Goal: Task Accomplishment & Management: Use online tool/utility

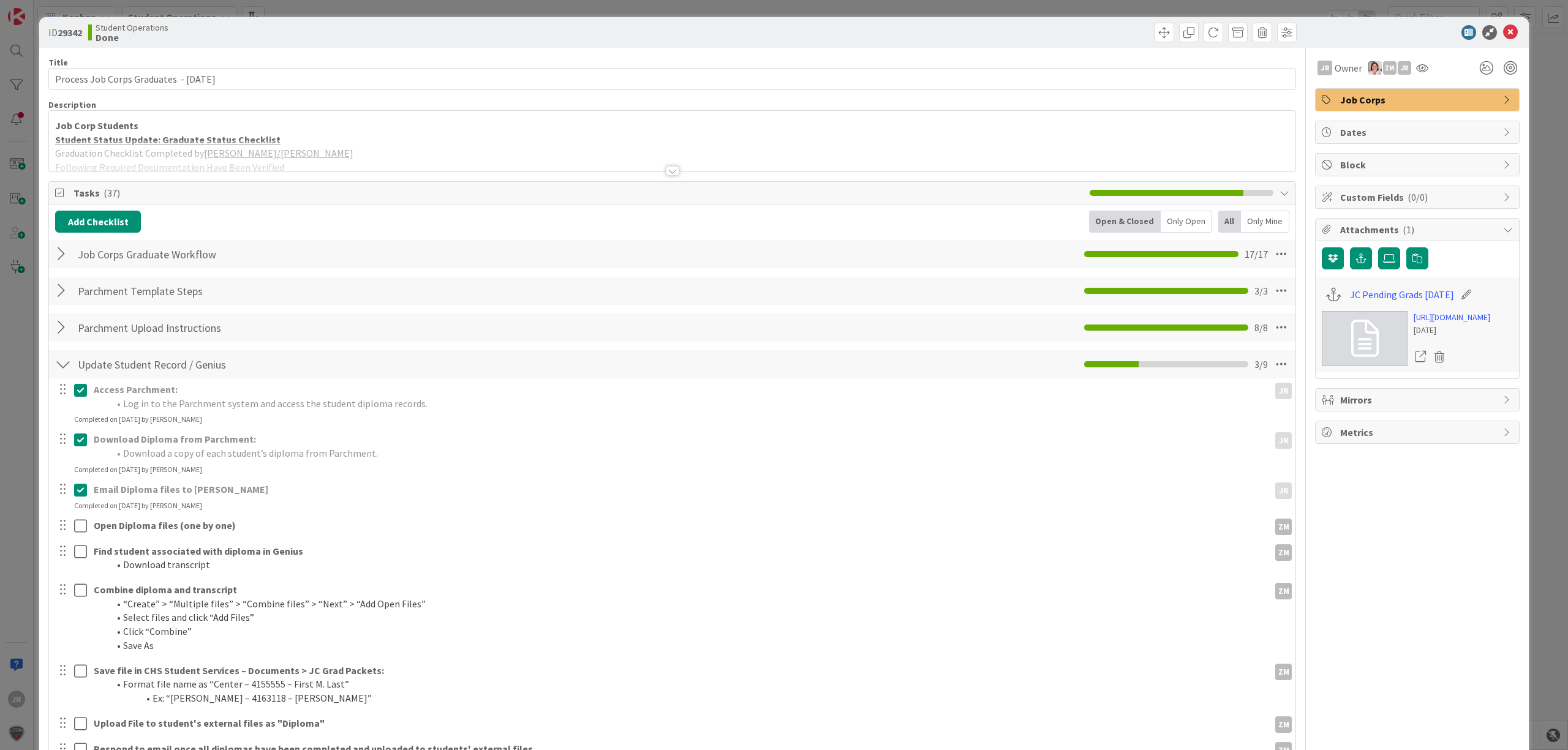
click at [510, 6] on div "ID 29342 Student Operations Done Title 41 / 128 Process Job Corps Graduates - […" at bounding box center [784, 375] width 1568 height 750
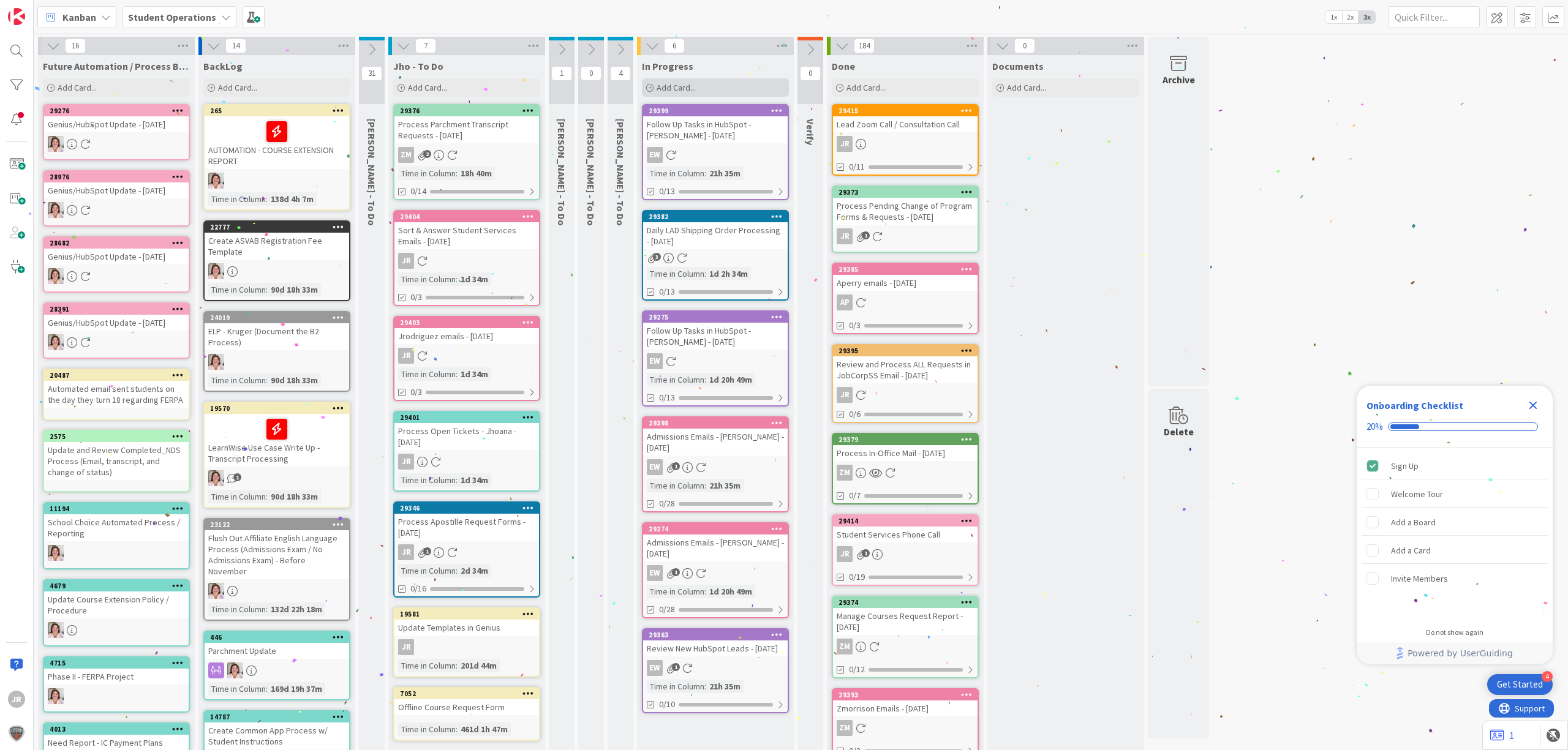
click at [686, 86] on span "Add Card..." at bounding box center [675, 87] width 39 height 11
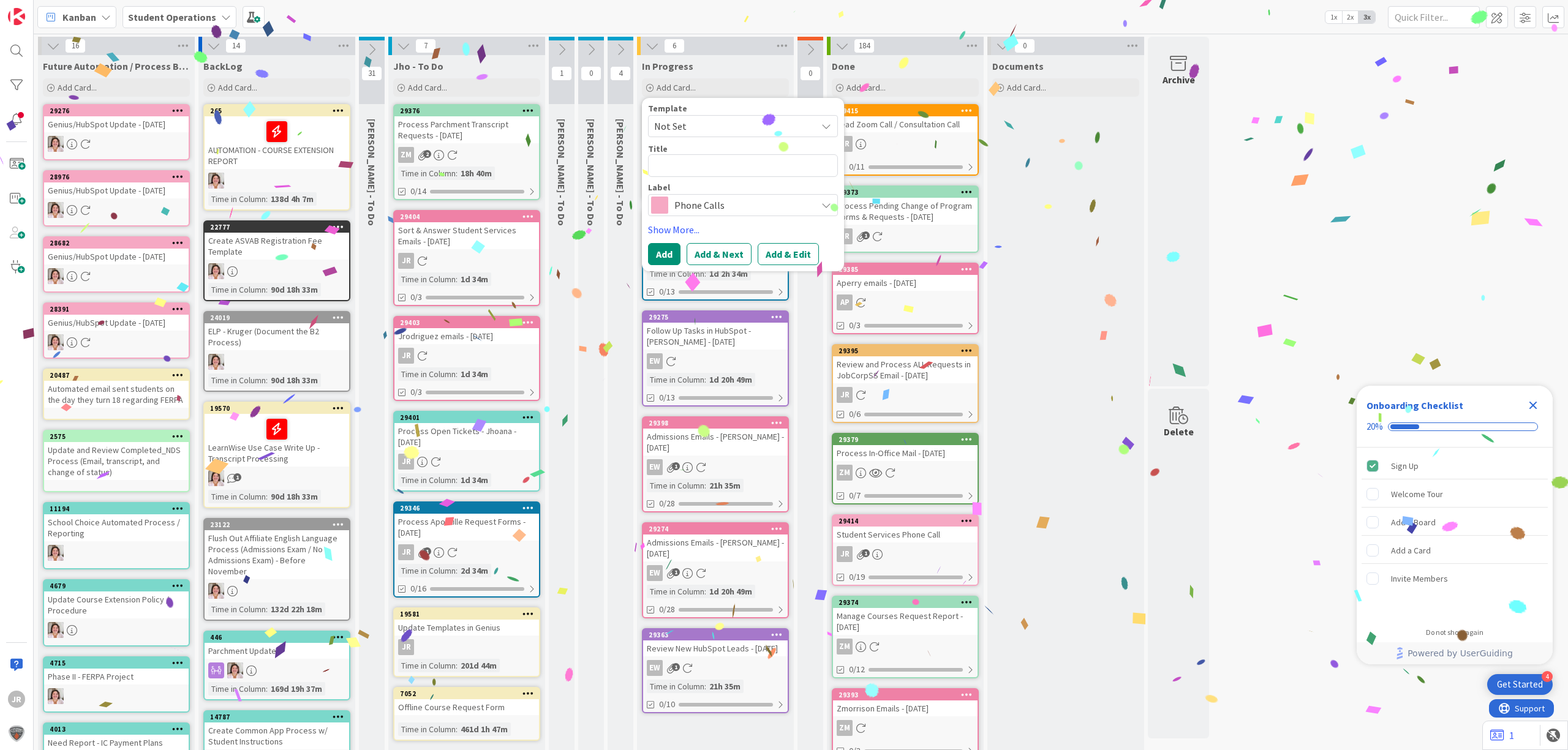
click at [722, 127] on span "Not Set" at bounding box center [730, 127] width 153 height 16
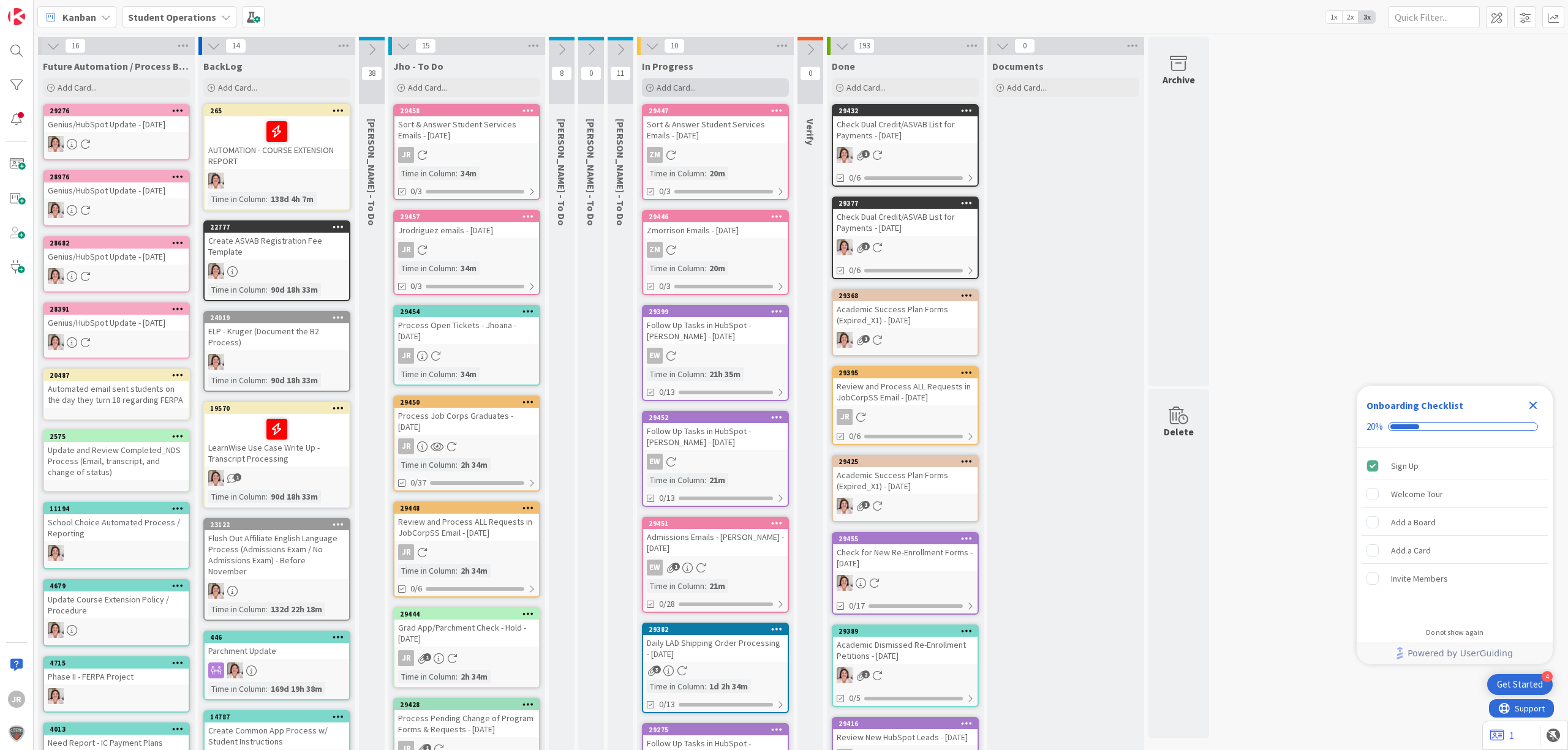
click at [716, 87] on div "Add Card..." at bounding box center [715, 87] width 147 height 18
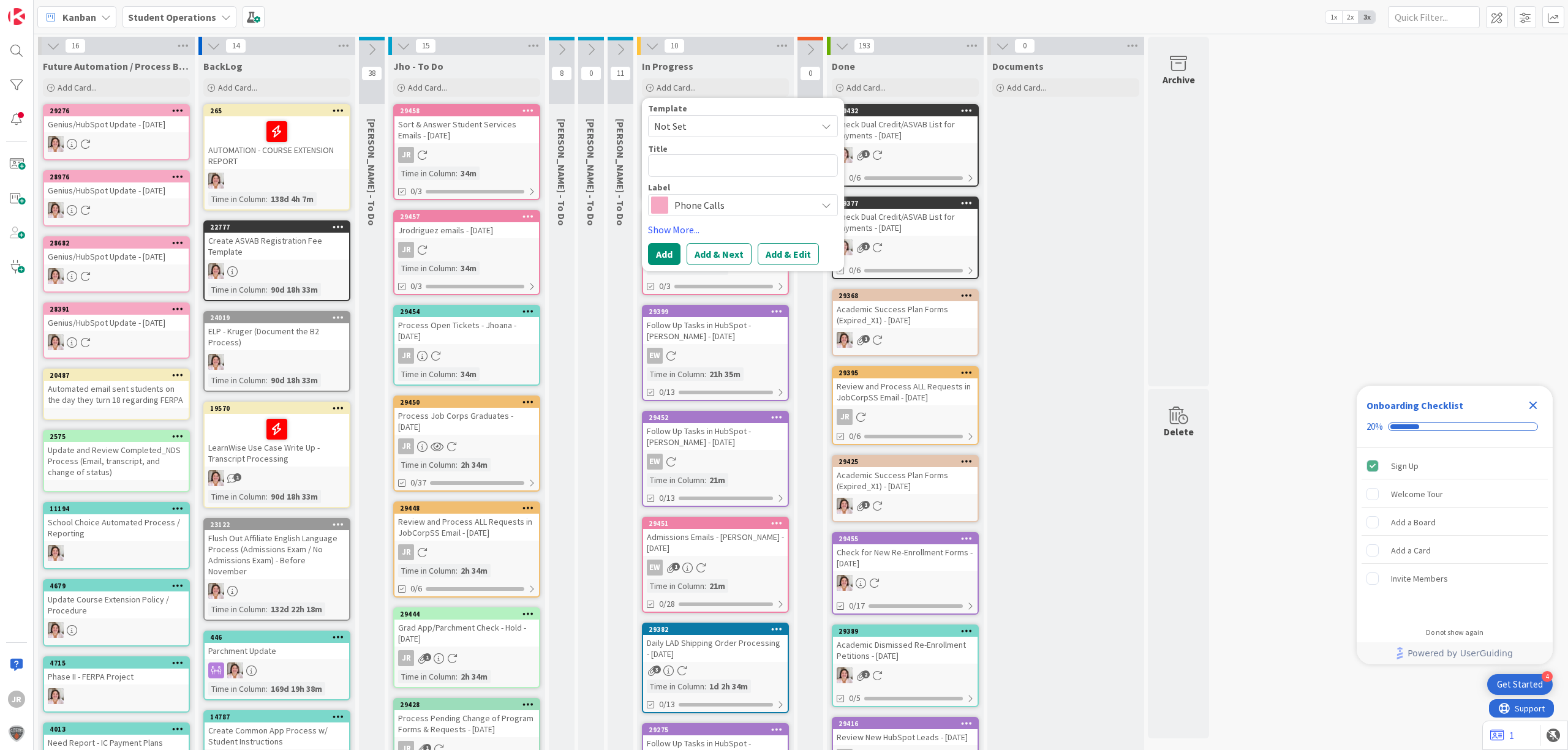
click at [724, 123] on span "Not Set" at bounding box center [730, 127] width 153 height 16
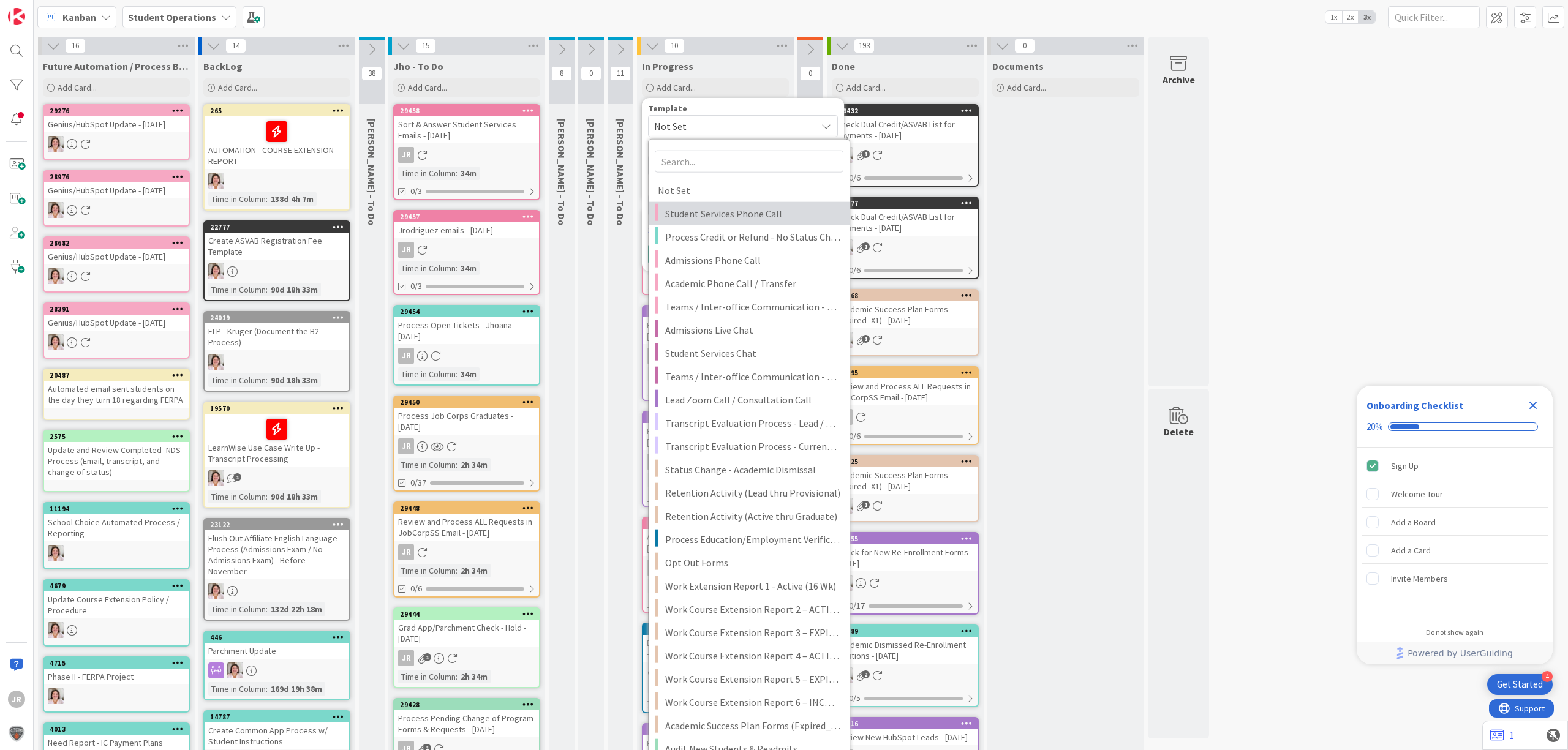
click at [733, 220] on span "Student Services Phone Call" at bounding box center [752, 214] width 175 height 16
type textarea "x"
type textarea "Student Services Phone Call"
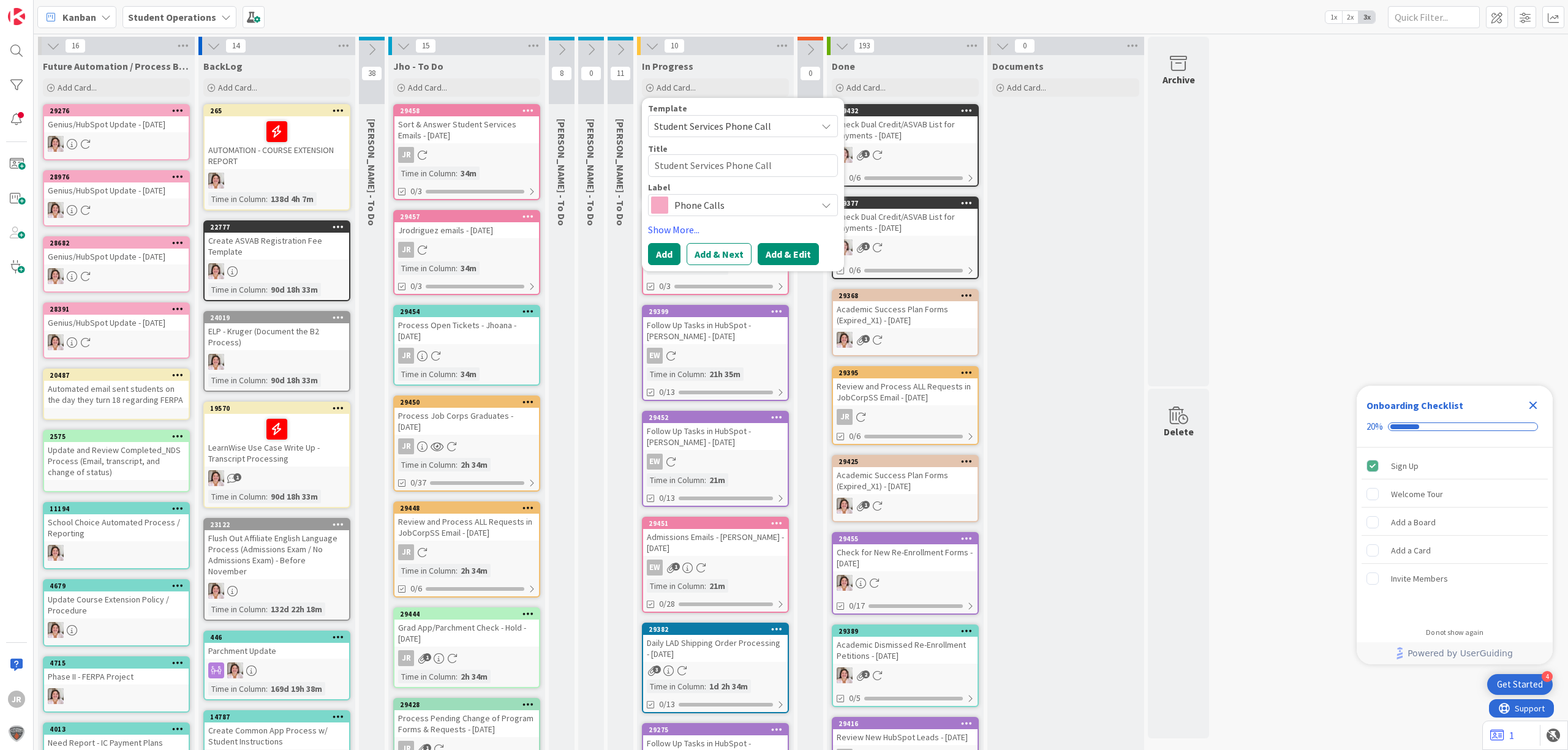
click at [788, 262] on button "Add & Edit" at bounding box center [788, 254] width 61 height 22
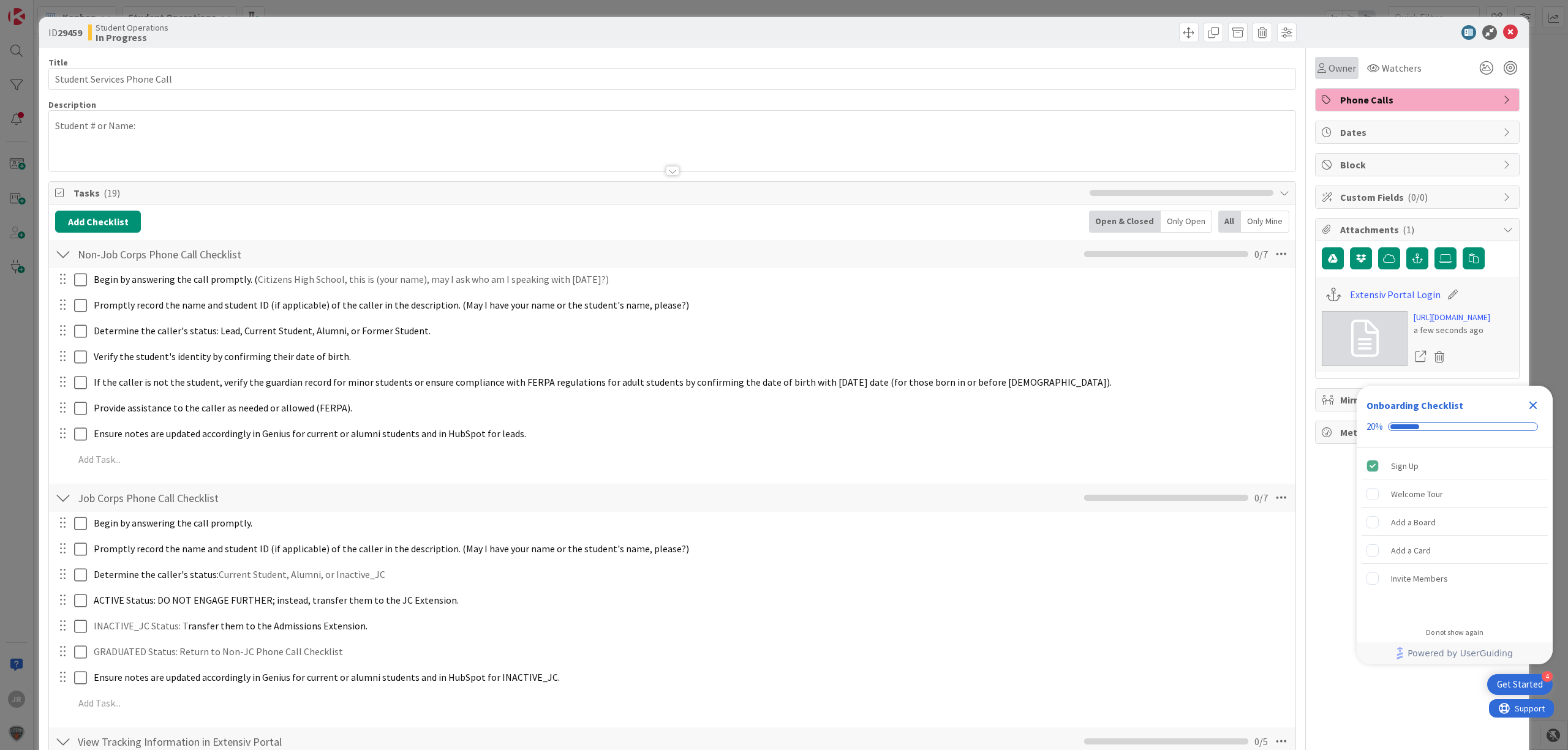
click at [1317, 67] on icon at bounding box center [1321, 68] width 9 height 10
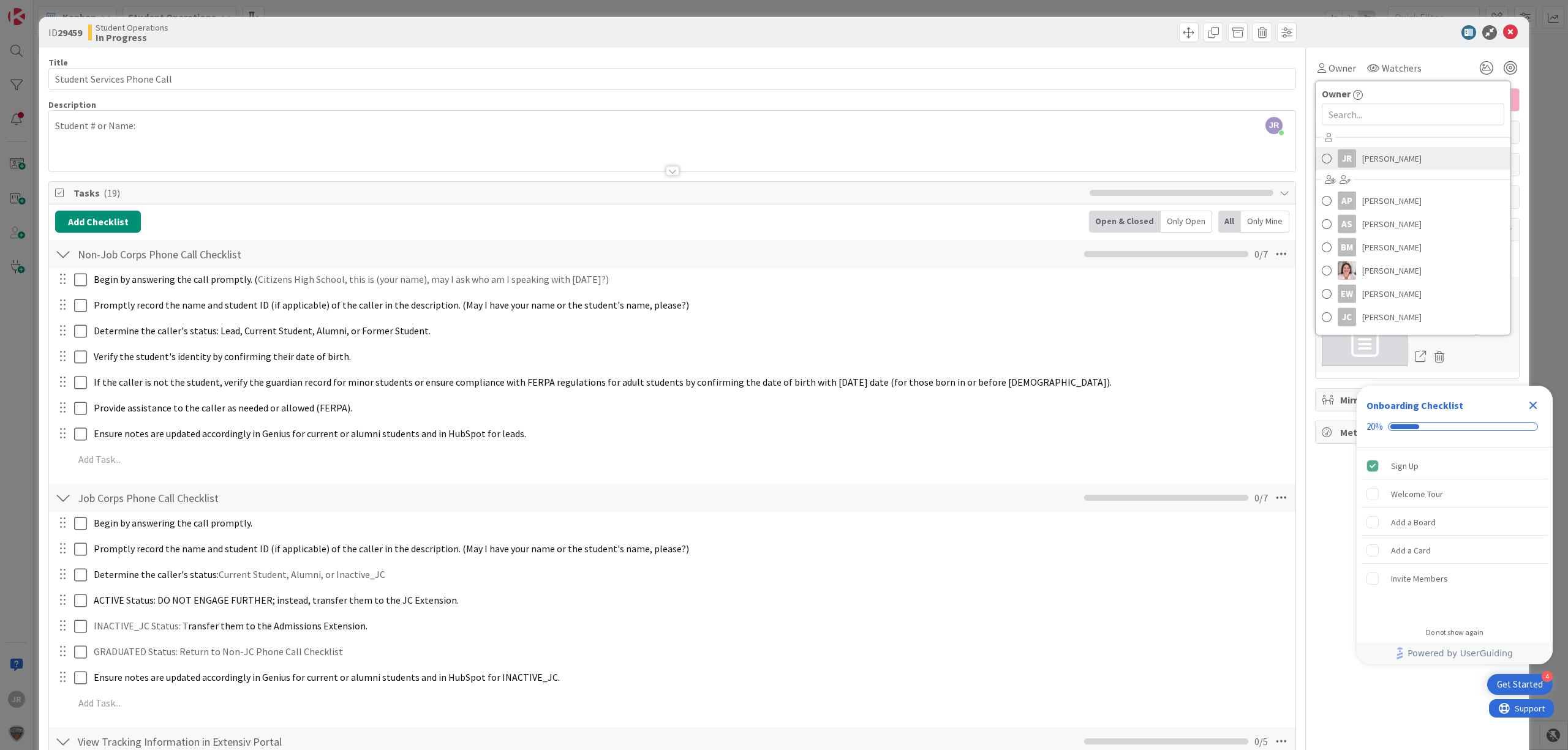
click at [1338, 160] on div "JR" at bounding box center [1347, 159] width 18 height 18
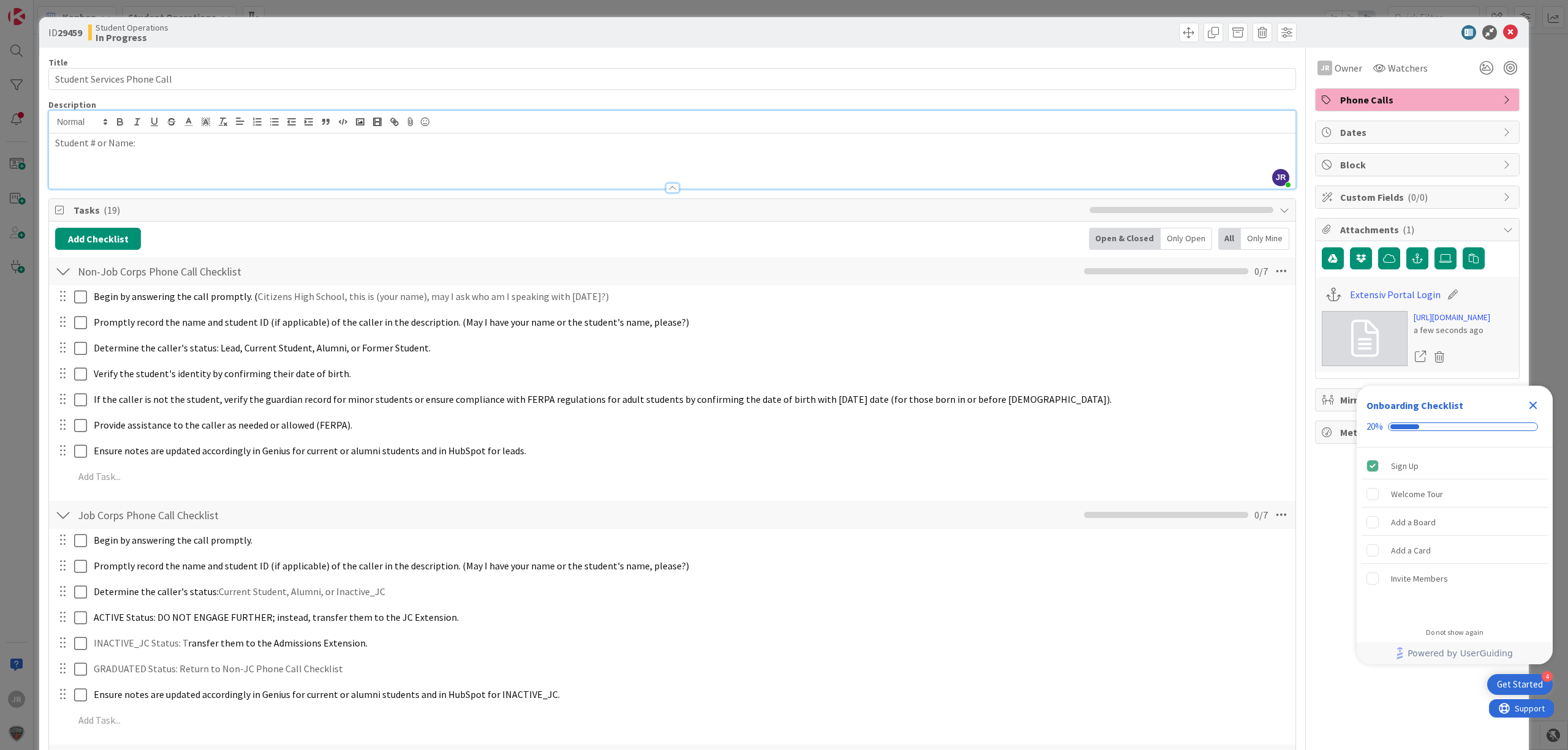
click at [290, 131] on div "JR [PERSON_NAME] just joined Student # or Name:" at bounding box center [672, 149] width 1247 height 78
click at [194, 82] on input "Student Services Phone Call" at bounding box center [671, 79] width 1248 height 22
type input "Student Services Phone Call - [PERSON_NAME]"
click at [392, 12] on div "ID 29459 Student Operations In Progress Title 39 / 128 Student Services Phone C…" at bounding box center [784, 375] width 1568 height 750
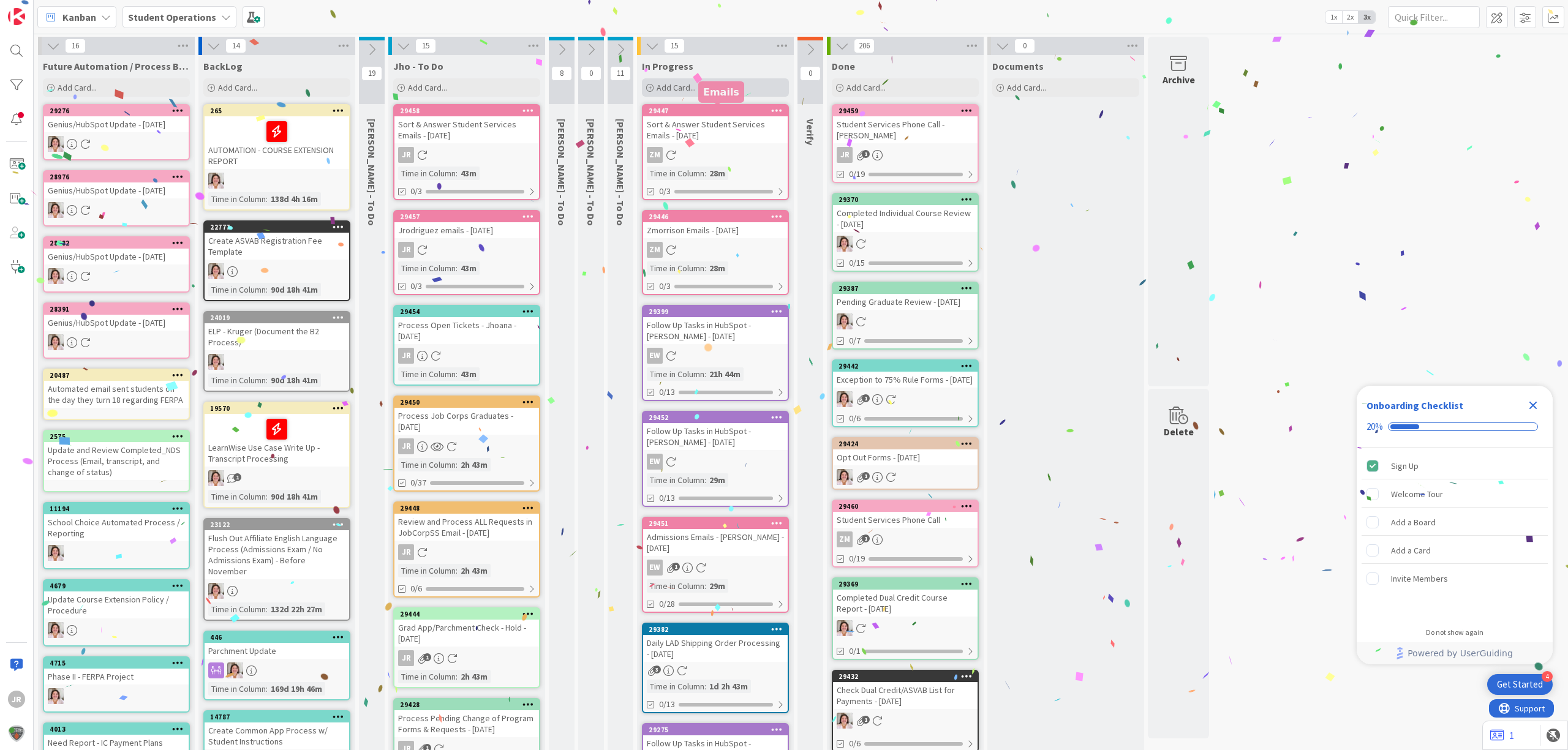
click at [687, 83] on span "Add Card..." at bounding box center [675, 87] width 39 height 11
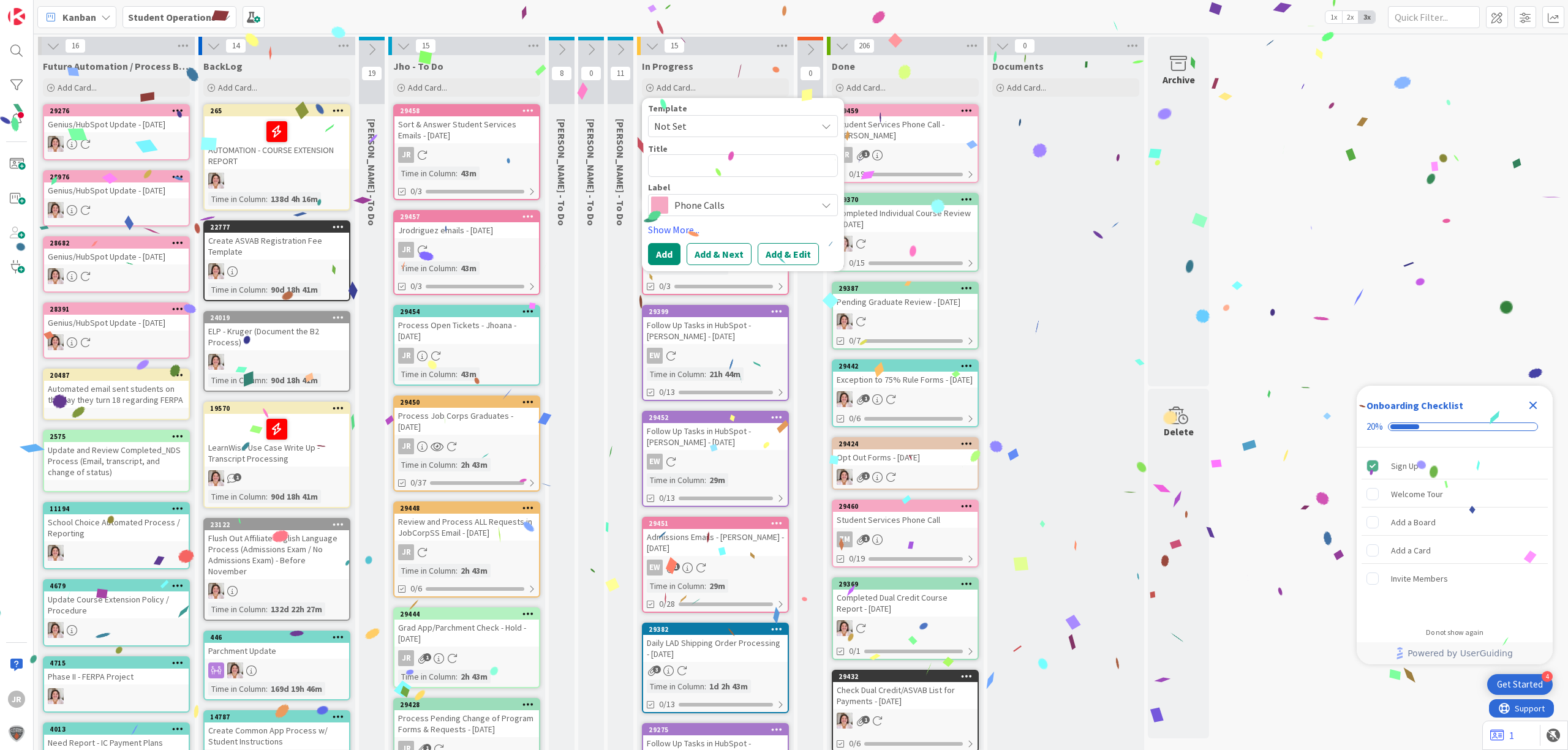
click at [706, 131] on span "Not Set" at bounding box center [730, 127] width 153 height 16
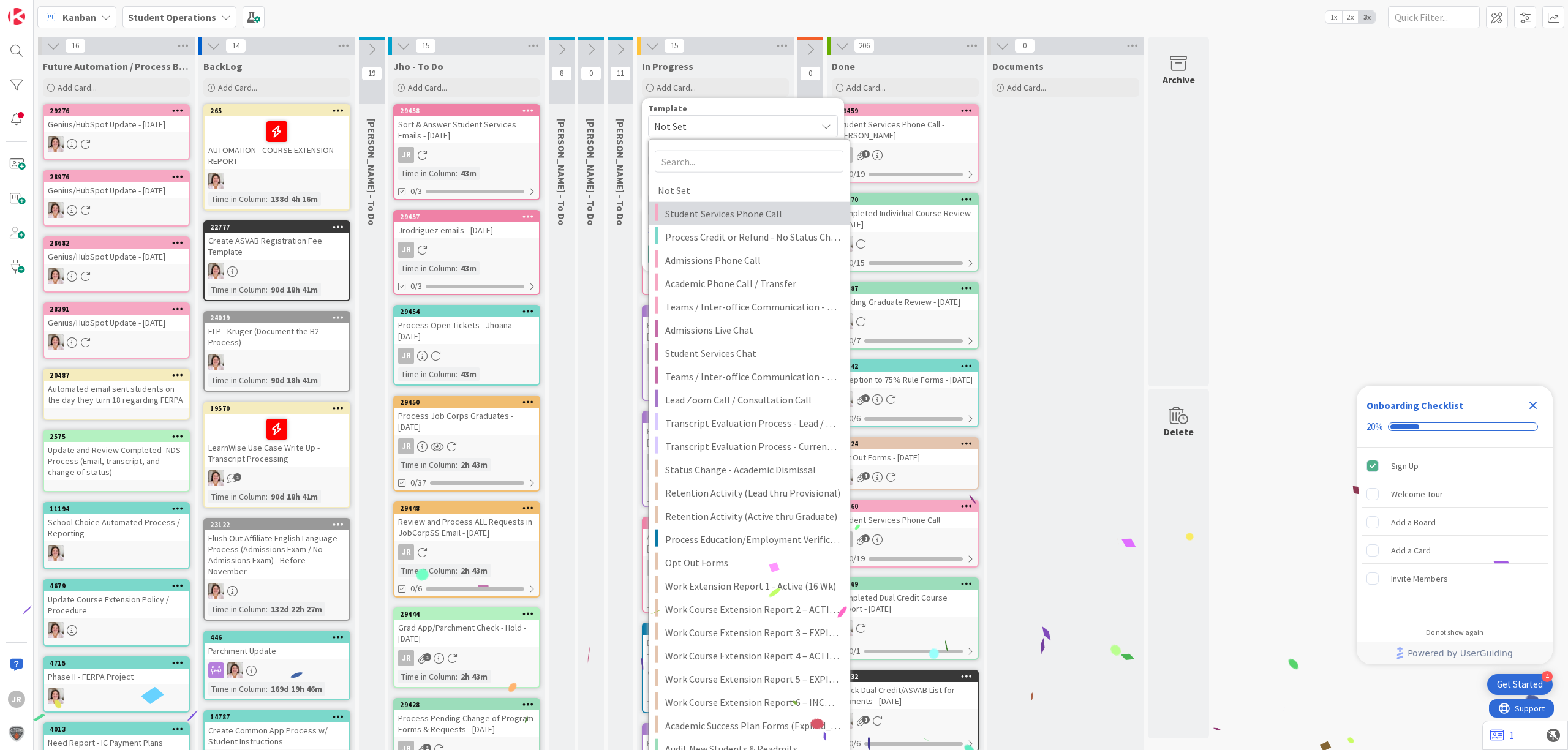
click at [724, 214] on span "Student Services Phone Call" at bounding box center [752, 214] width 175 height 16
type textarea "x"
type textarea "Student Services Phone Call"
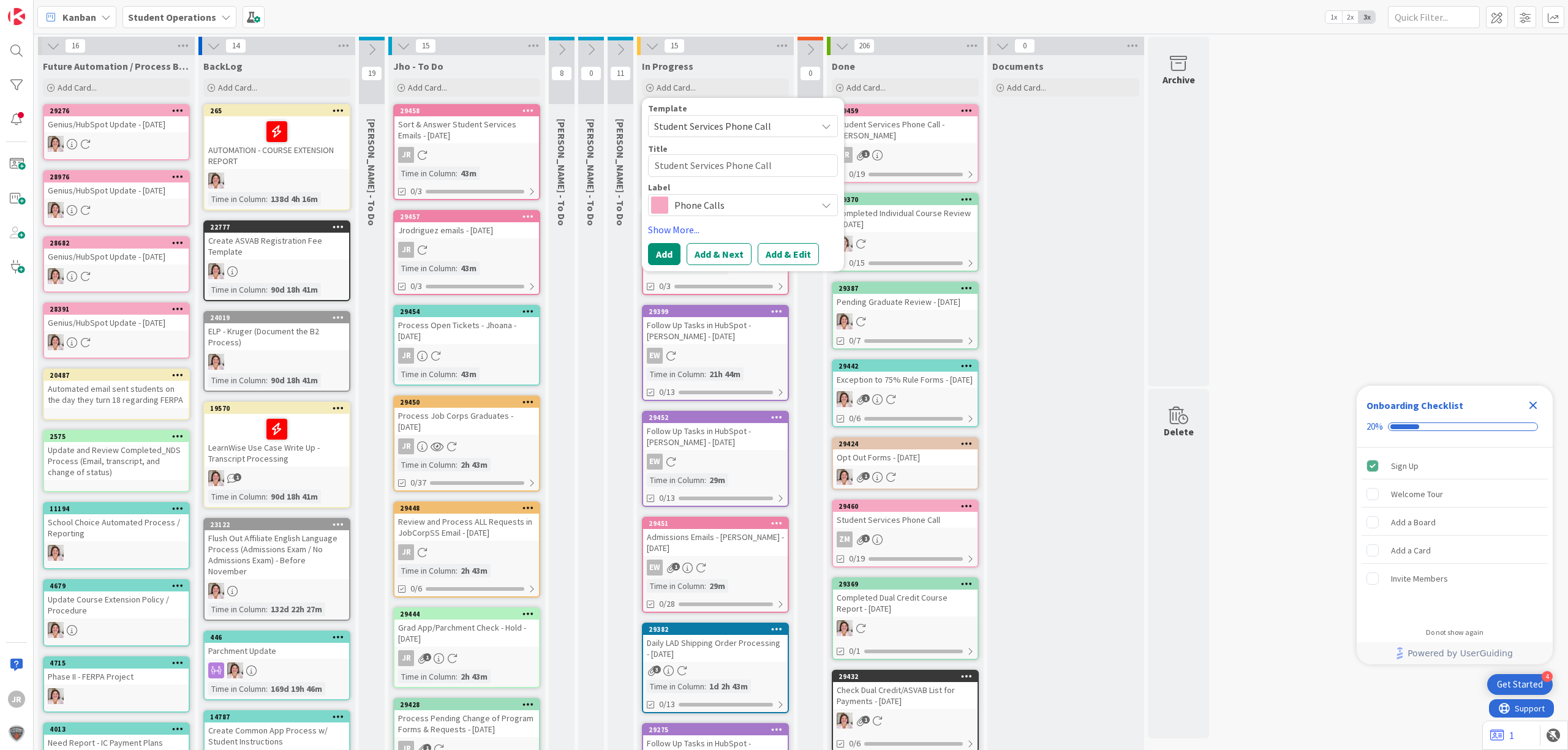
click at [706, 64] on div "In Progress" at bounding box center [715, 66] width 147 height 12
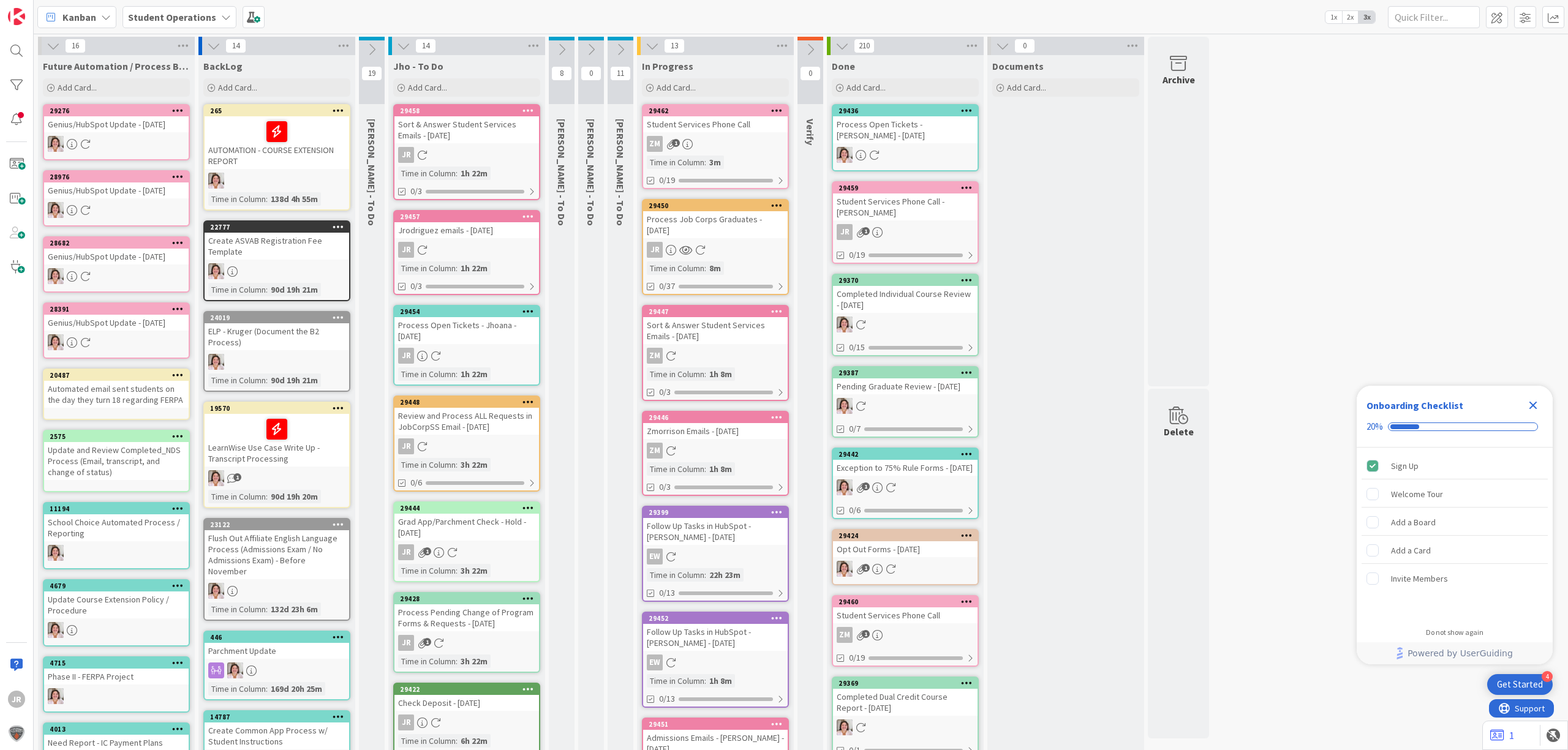
type textarea "x"
